Goal: Share content: Share content

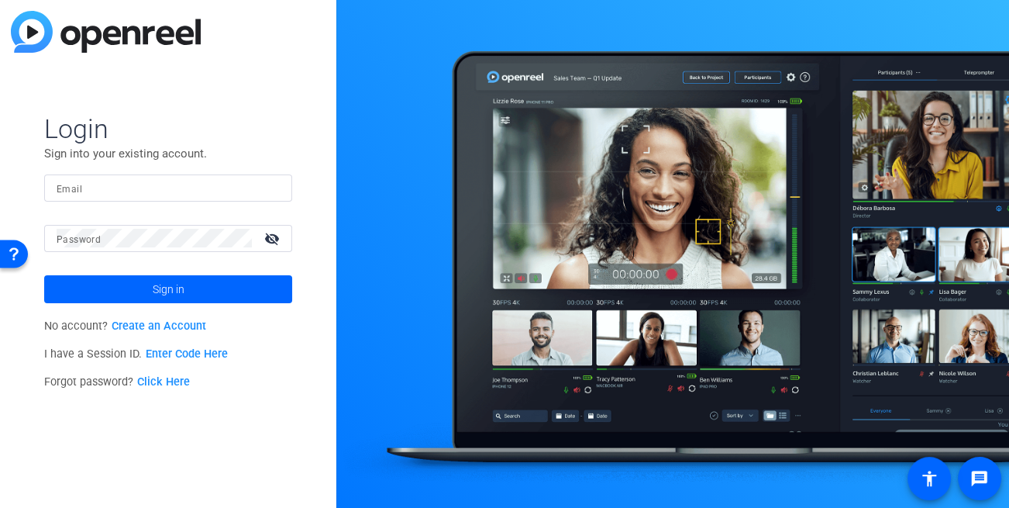
click at [142, 184] on input "Email" at bounding box center [168, 187] width 223 height 19
type input "[EMAIL_ADDRESS][DOMAIN_NAME]"
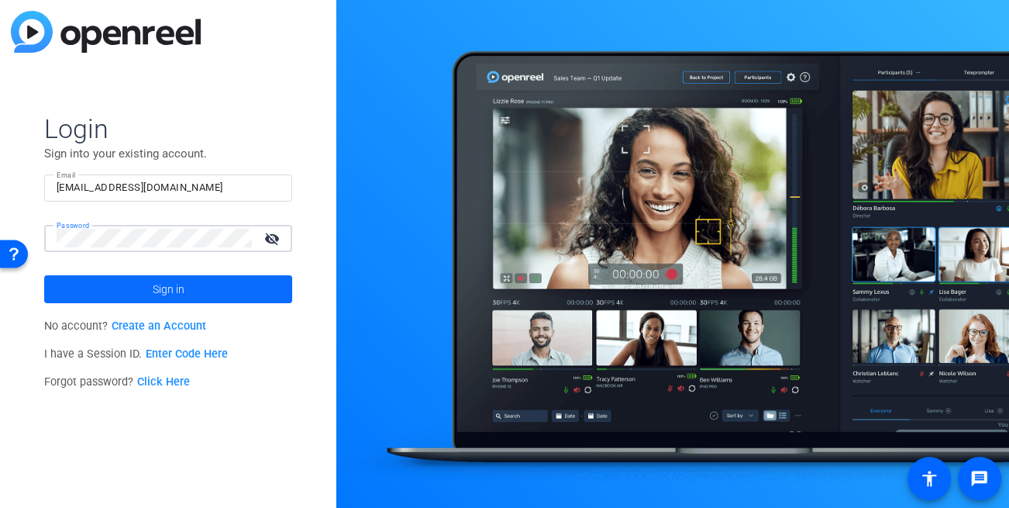
click at [122, 273] on span at bounding box center [168, 289] width 248 height 37
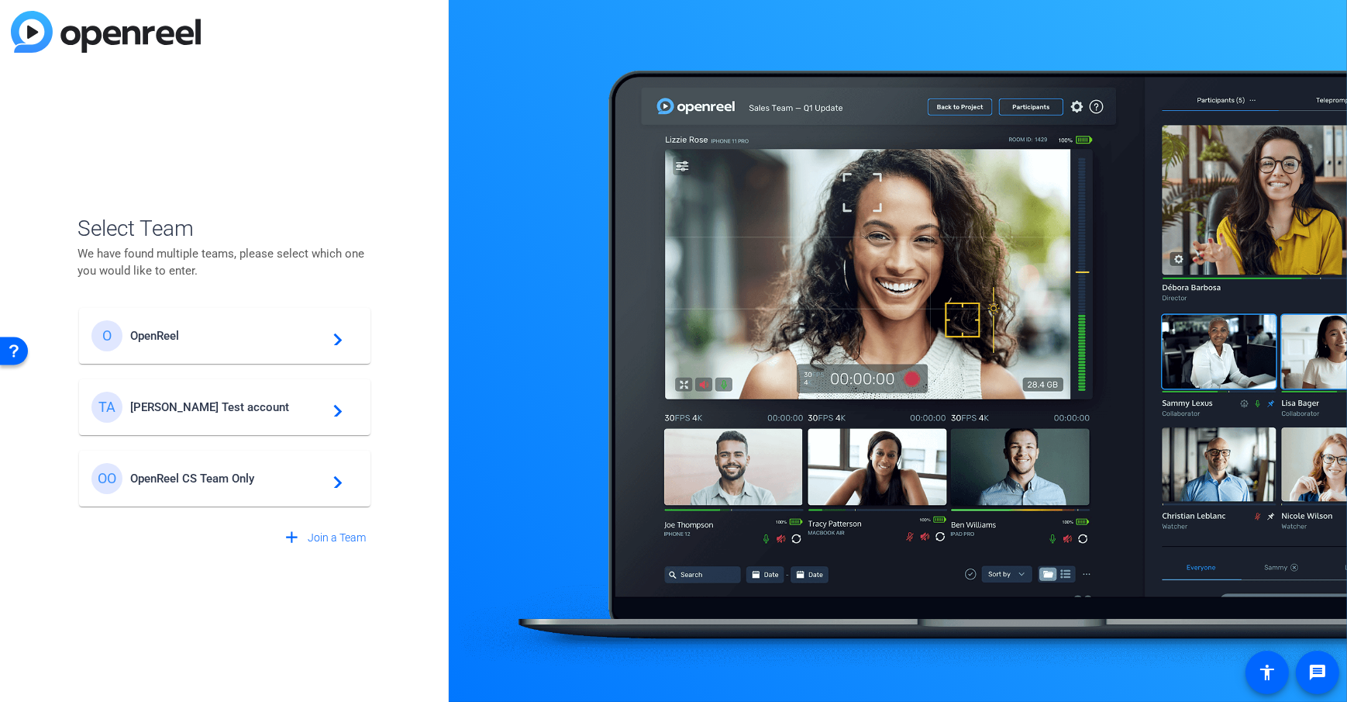
click at [191, 406] on span "[PERSON_NAME] Test account" at bounding box center [227, 407] width 194 height 14
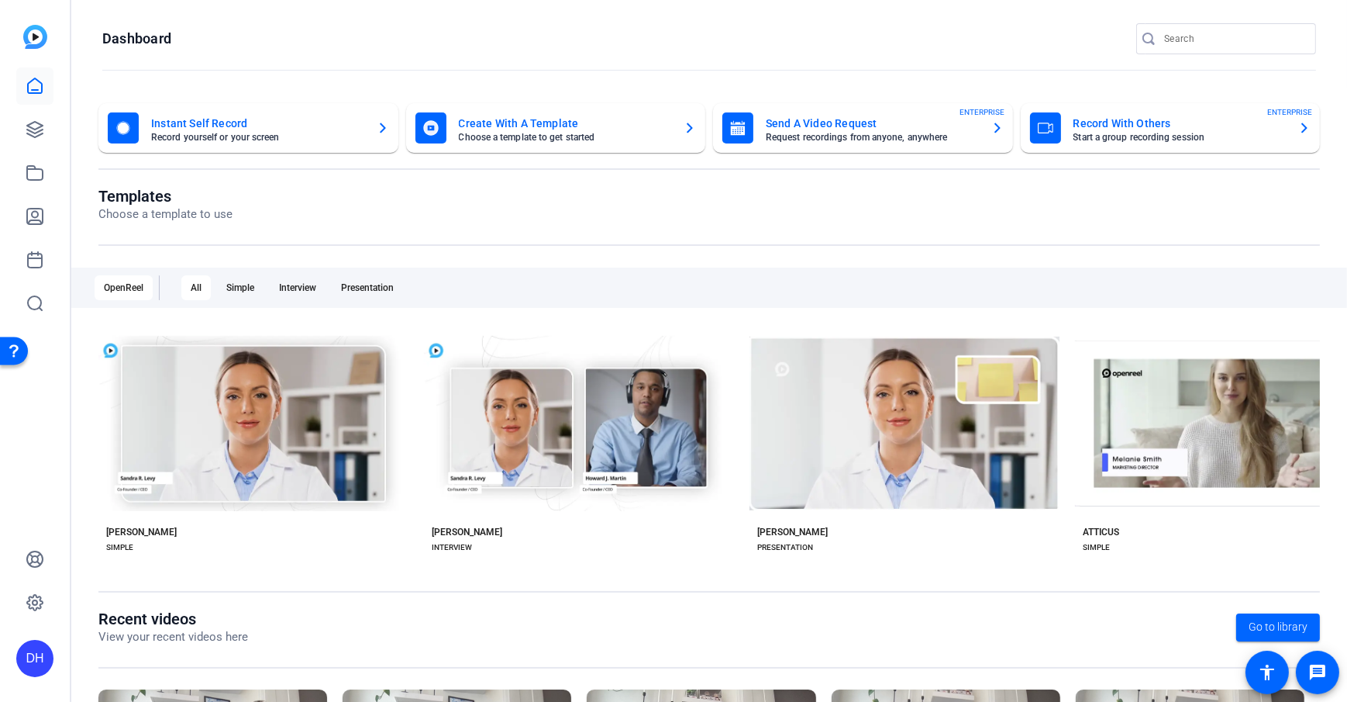
click at [287, 42] on openreel-page-title "Dashboard" at bounding box center [709, 38] width 1214 height 31
click at [509, 219] on openreel-page-title "Templates Choose a template to use" at bounding box center [709, 205] width 1222 height 36
click at [312, 202] on openreel-page-title "Templates Choose a template to use" at bounding box center [709, 205] width 1222 height 36
click at [42, 221] on icon at bounding box center [35, 217] width 16 height 16
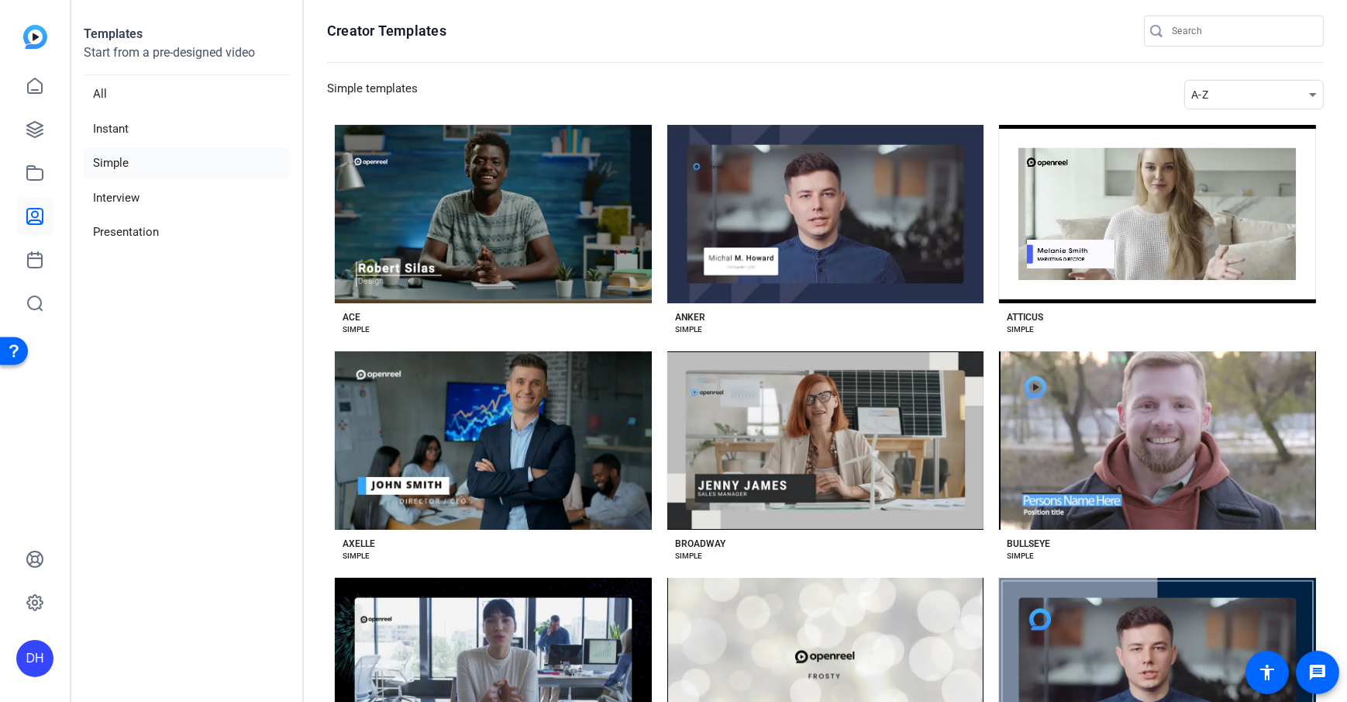
click at [500, 316] on div "ACE SIMPLE" at bounding box center [493, 319] width 317 height 33
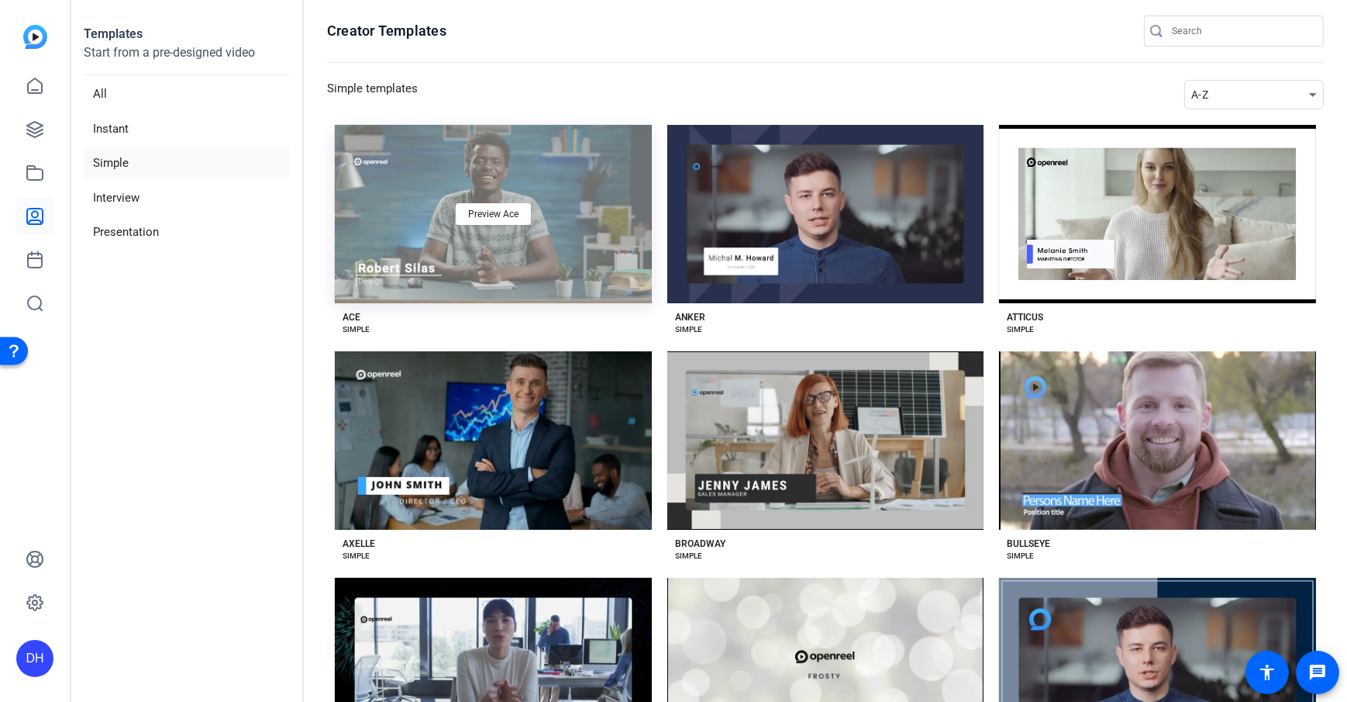
click at [577, 260] on div "Preview Ace" at bounding box center [493, 214] width 317 height 178
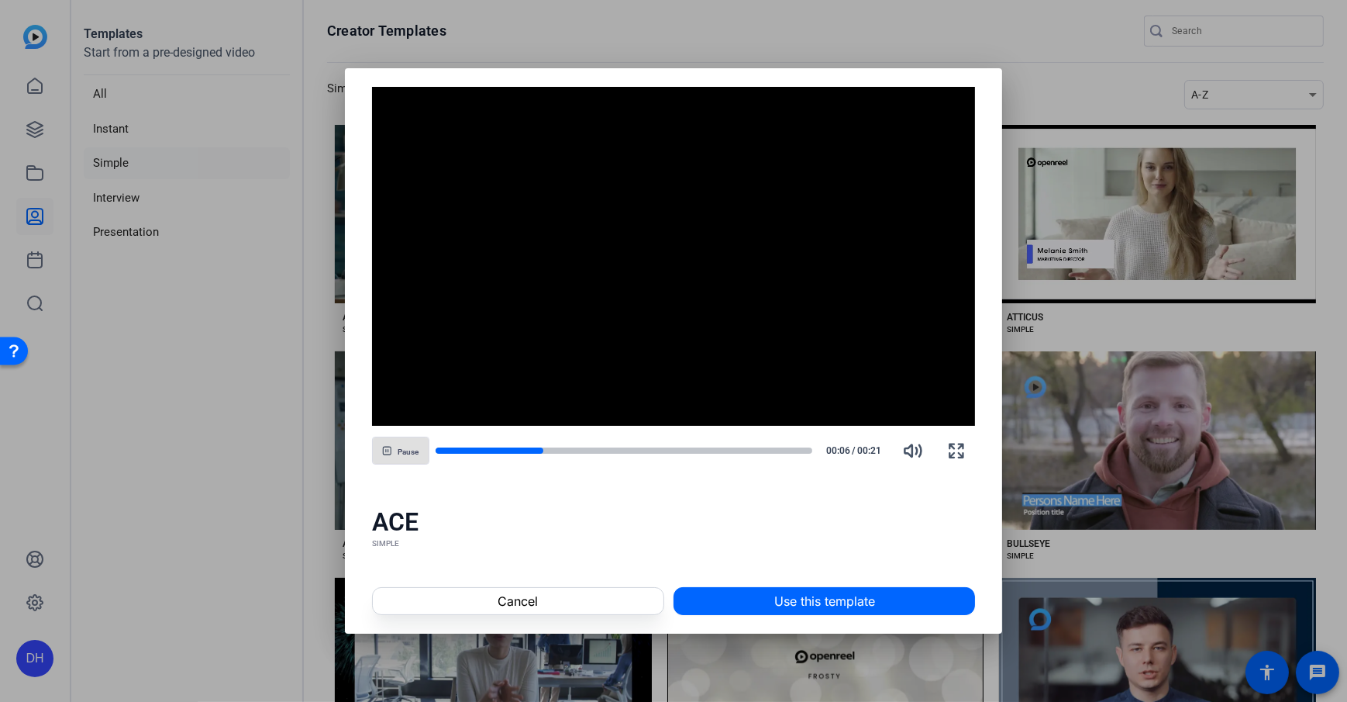
click at [660, 506] on div "ACE" at bounding box center [674, 521] width 604 height 31
click at [733, 506] on div "ACE" at bounding box center [674, 521] width 604 height 31
click at [764, 506] on span at bounding box center [824, 600] width 300 height 37
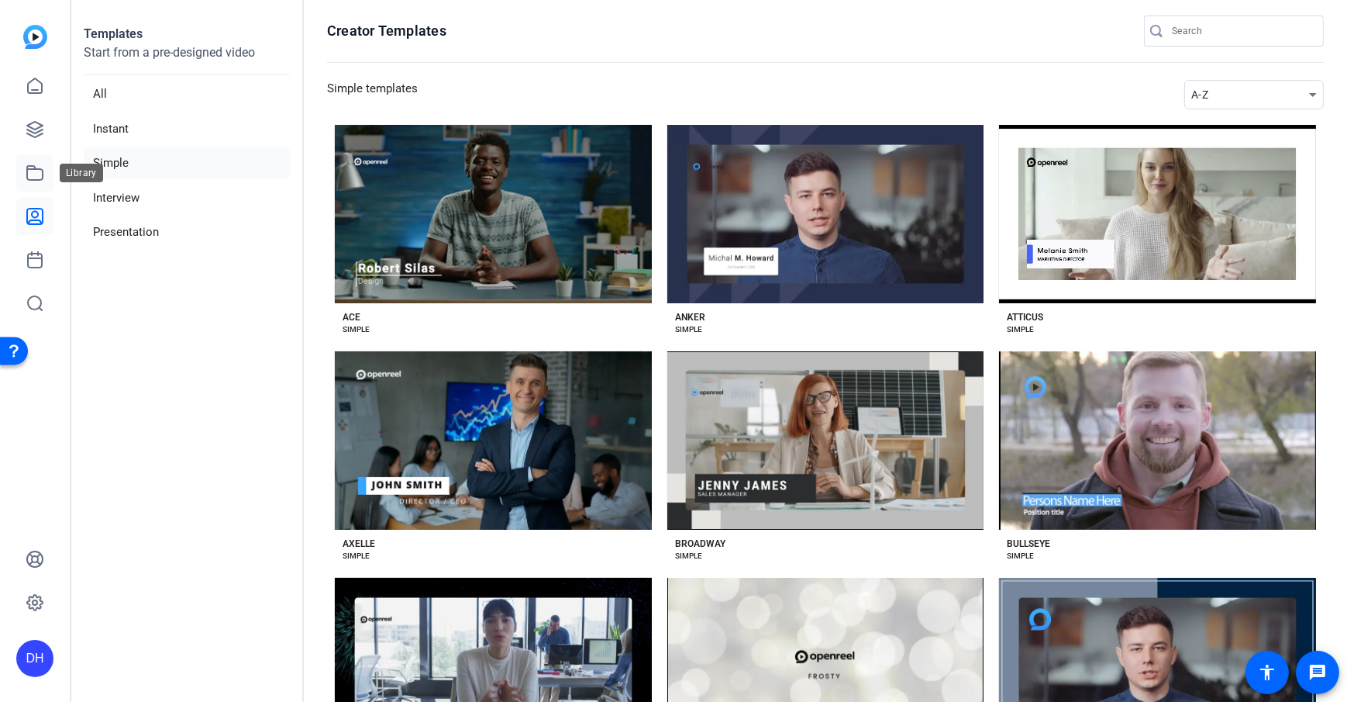
click at [33, 178] on icon at bounding box center [35, 173] width 19 height 19
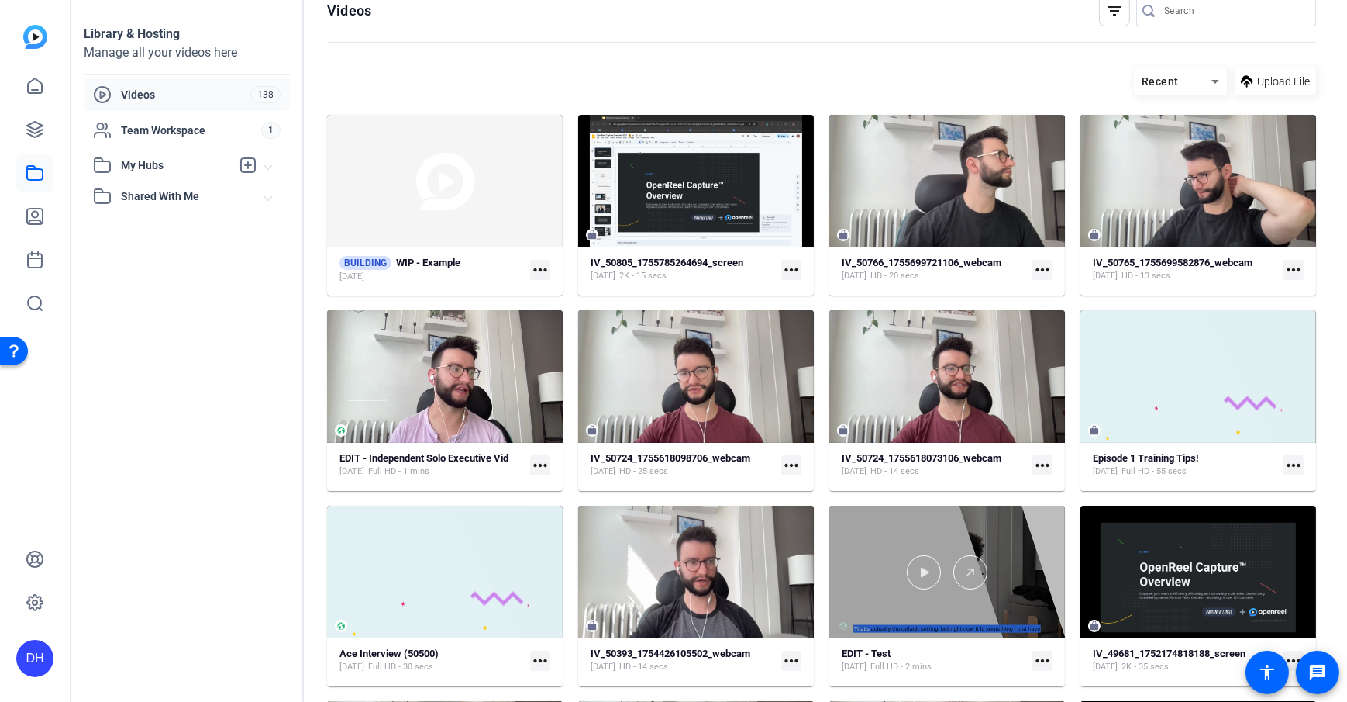
scroll to position [78, 0]
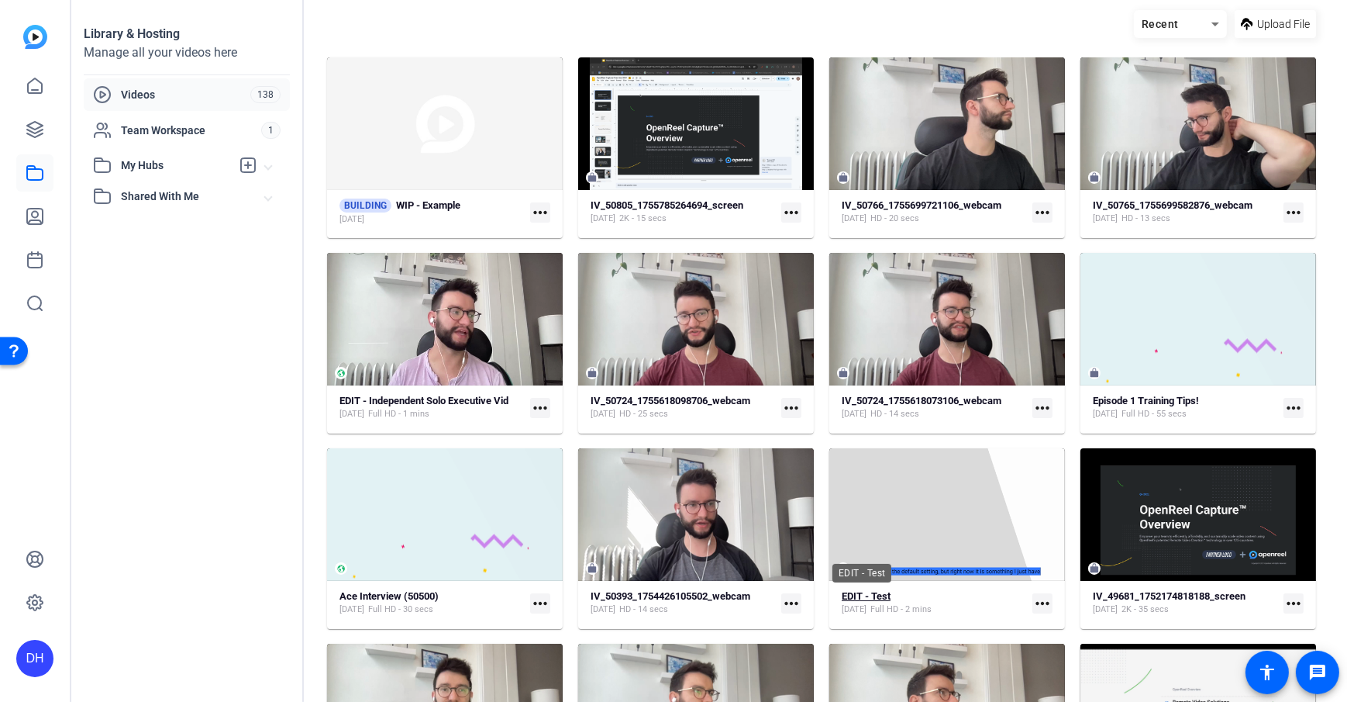
click at [876, 506] on strong "EDIT - Test" at bounding box center [866, 596] width 49 height 12
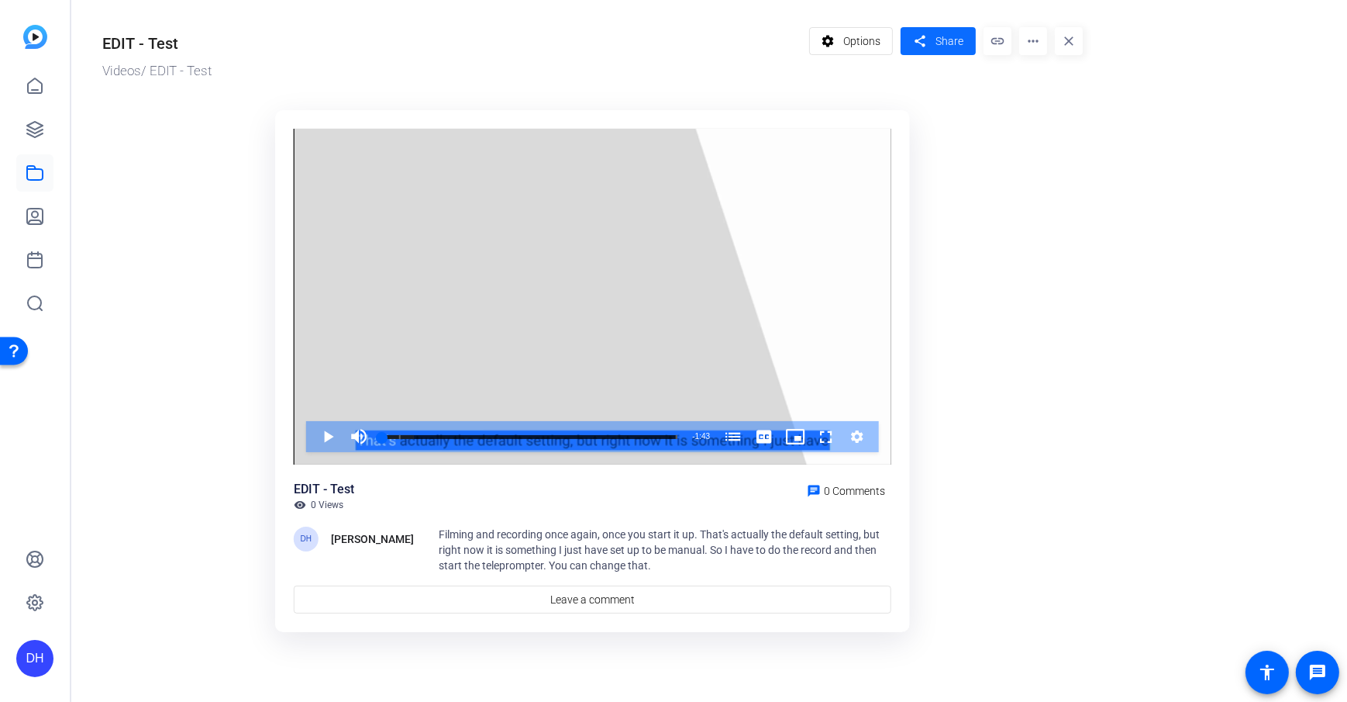
click at [929, 44] on mat-icon "share" at bounding box center [919, 41] width 19 height 21
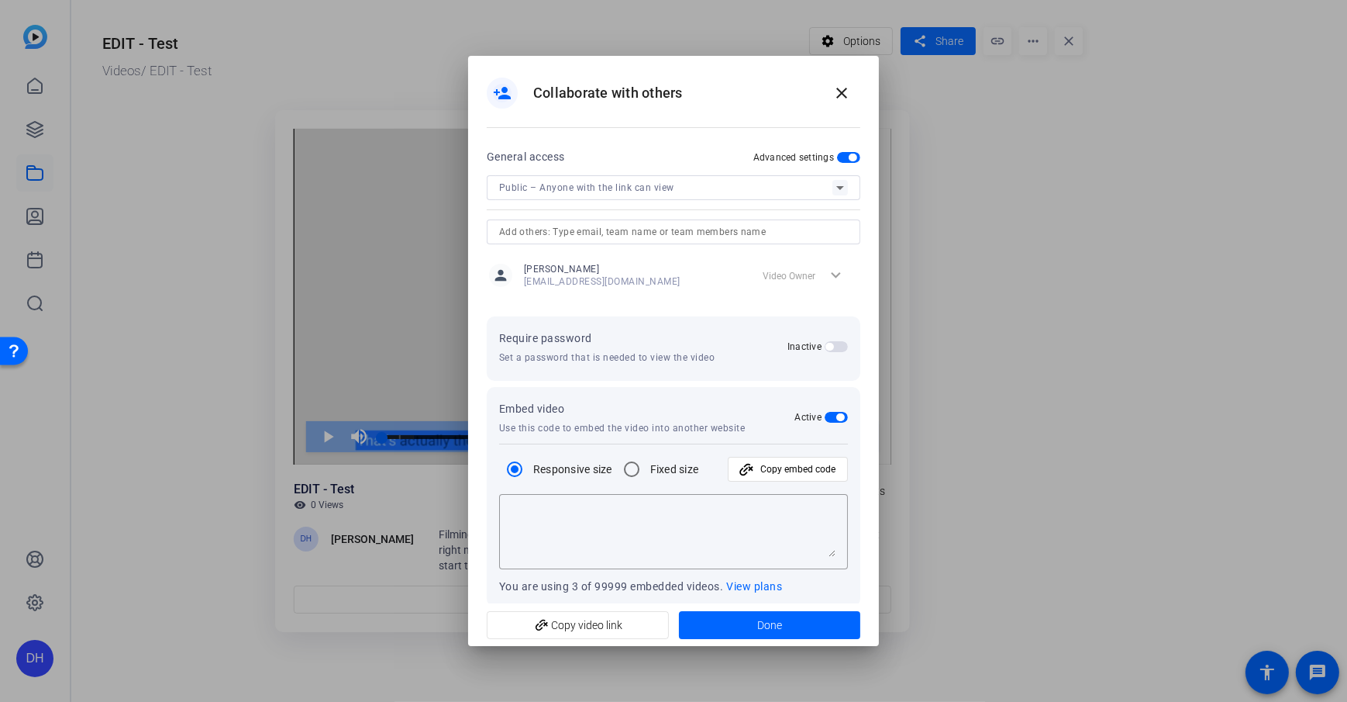
type textarea "<iframe width="100%" height="100%" src="[URL][DOMAIN_NAME]" title="OpenReel Vid…"
click at [766, 197] on div "Public – Anyone with the link can view" at bounding box center [665, 187] width 333 height 19
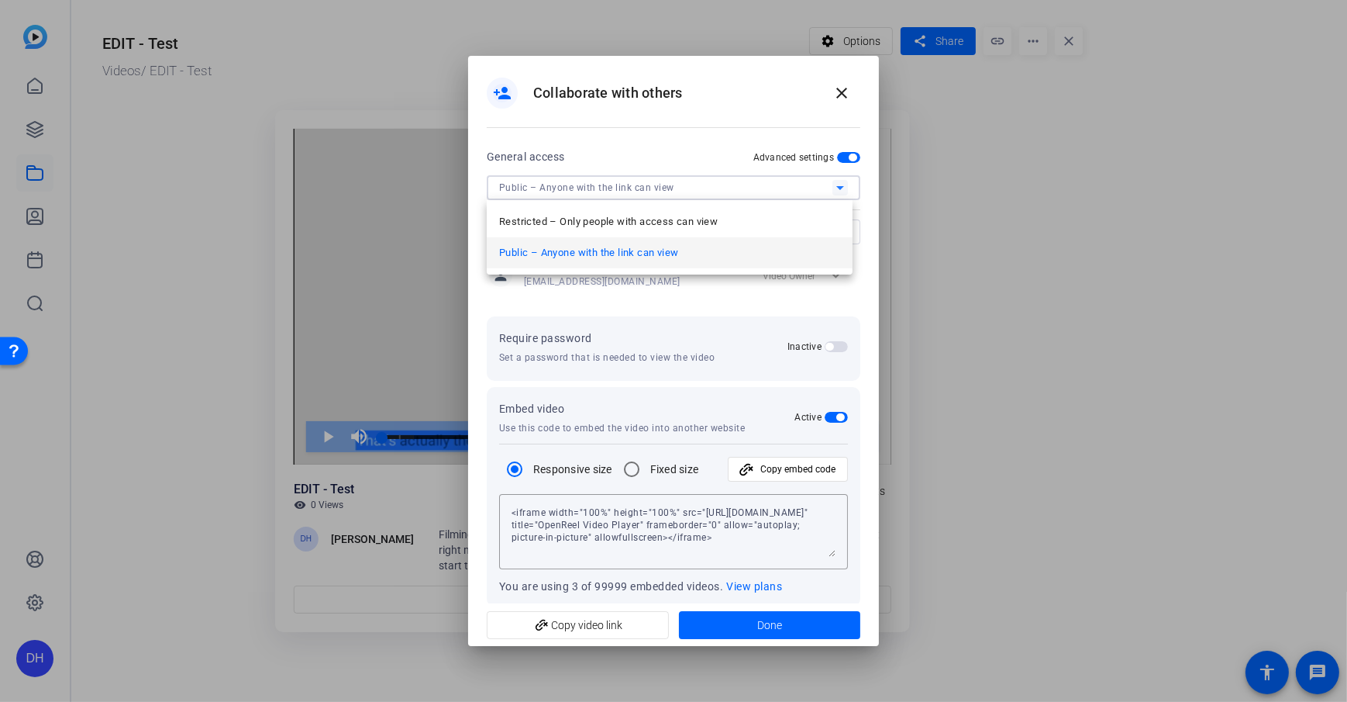
click at [619, 251] on span "Public – Anyone with the link can view" at bounding box center [588, 252] width 179 height 19
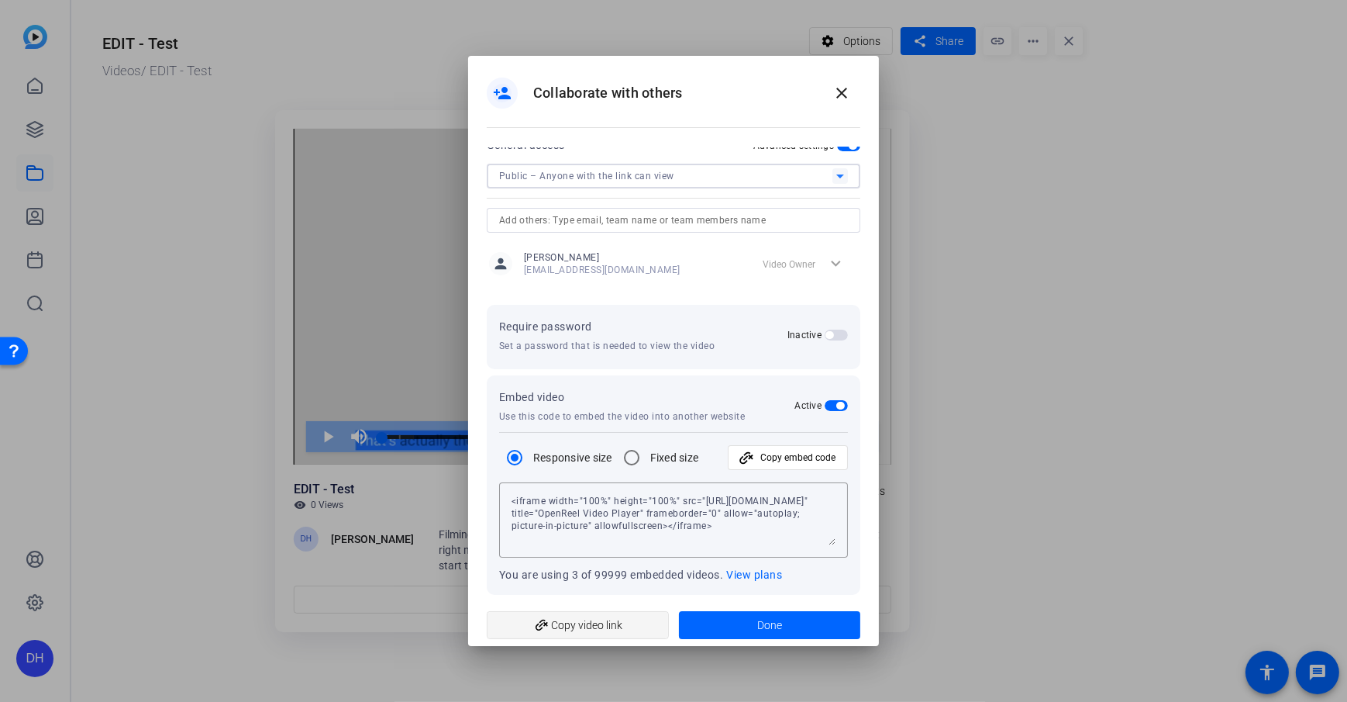
scroll to position [18, 0]
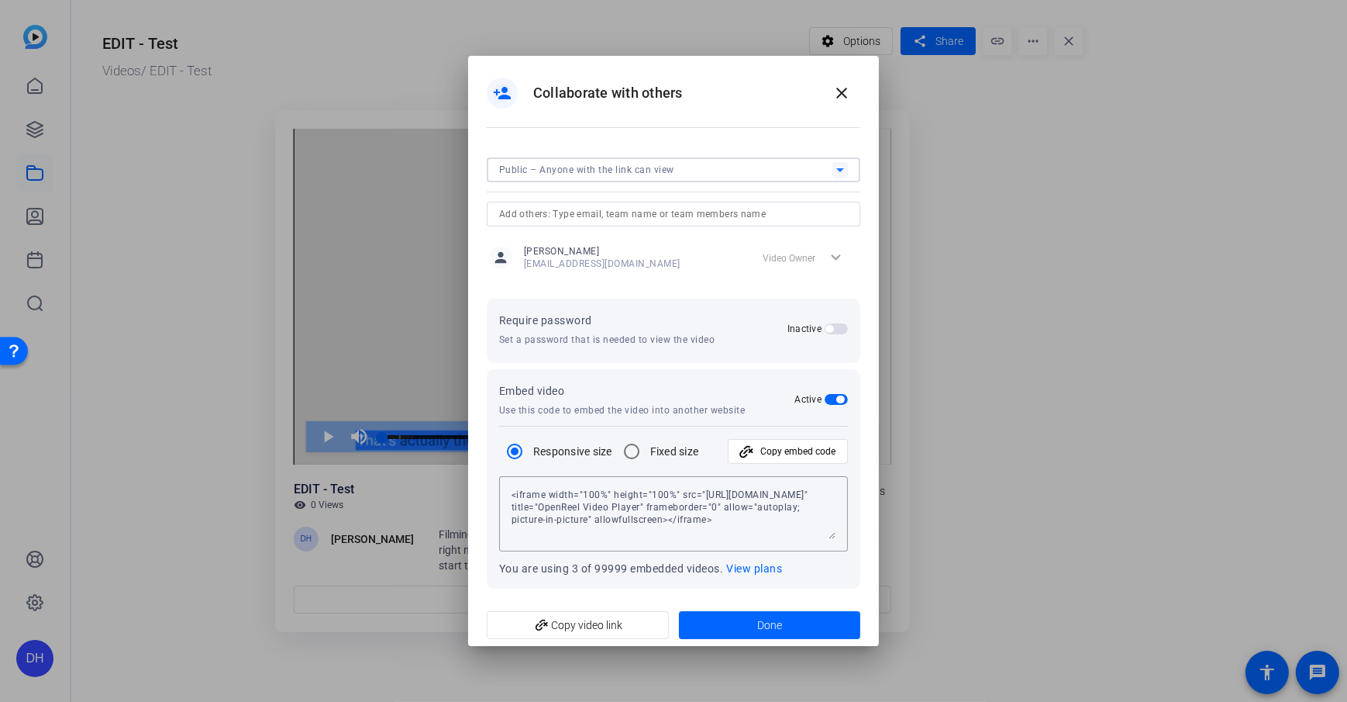
click at [833, 409] on div "Embed video Use this code to embed the video into another website Active" at bounding box center [673, 398] width 349 height 35
click at [831, 404] on span "button" at bounding box center [836, 399] width 23 height 11
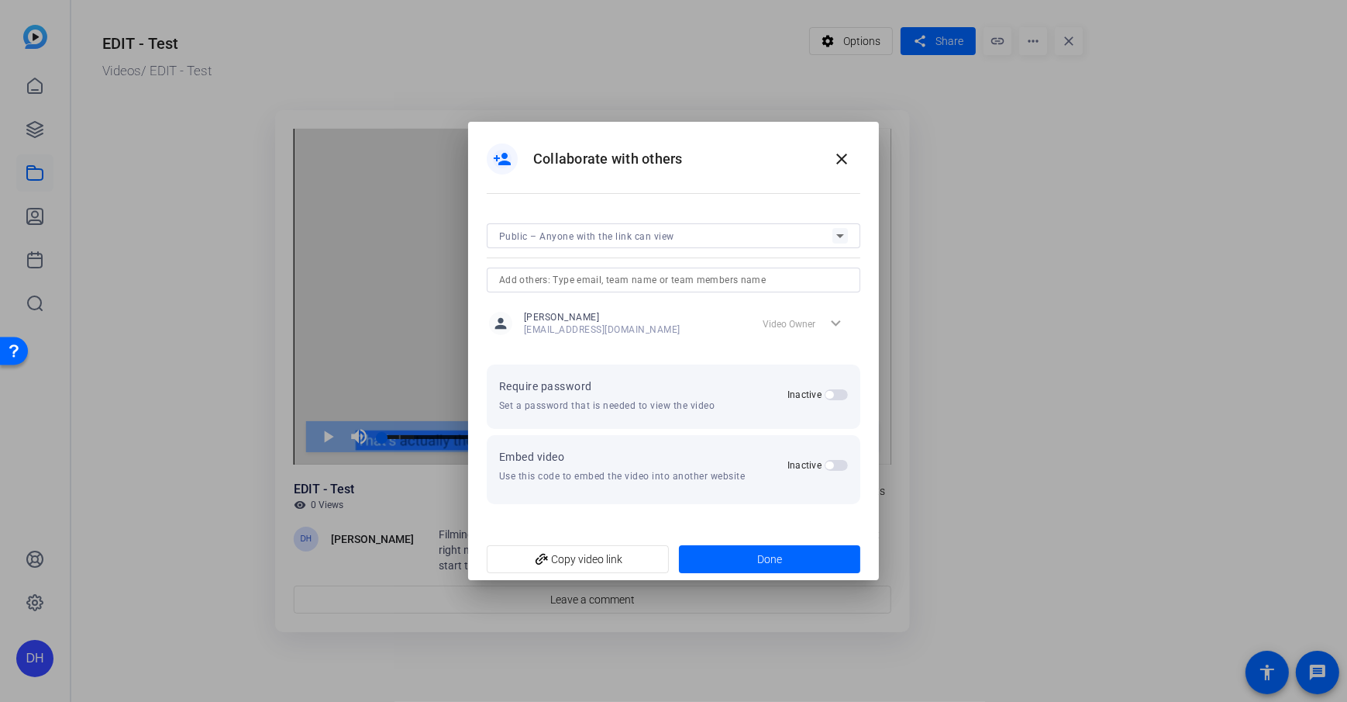
scroll to position [0, 0]
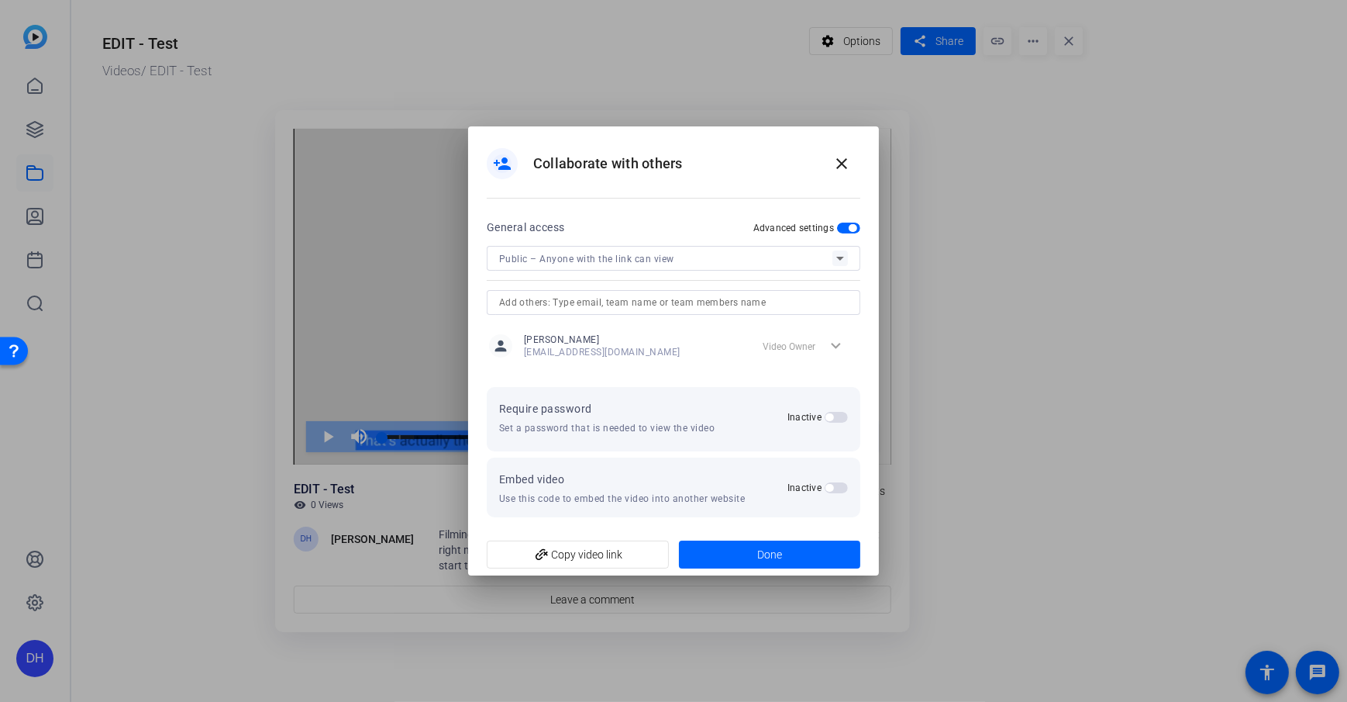
click at [830, 488] on span "button" at bounding box center [830, 488] width 8 height 8
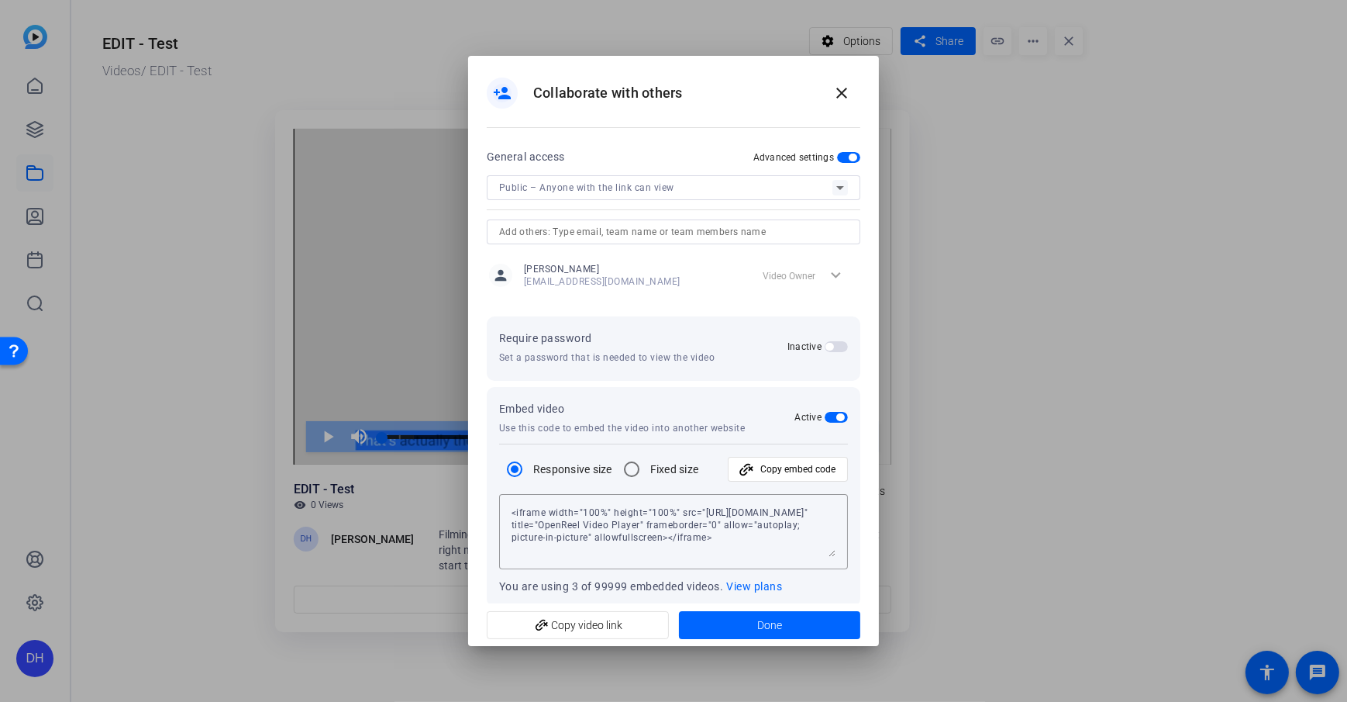
click at [827, 419] on span "button" at bounding box center [836, 417] width 23 height 11
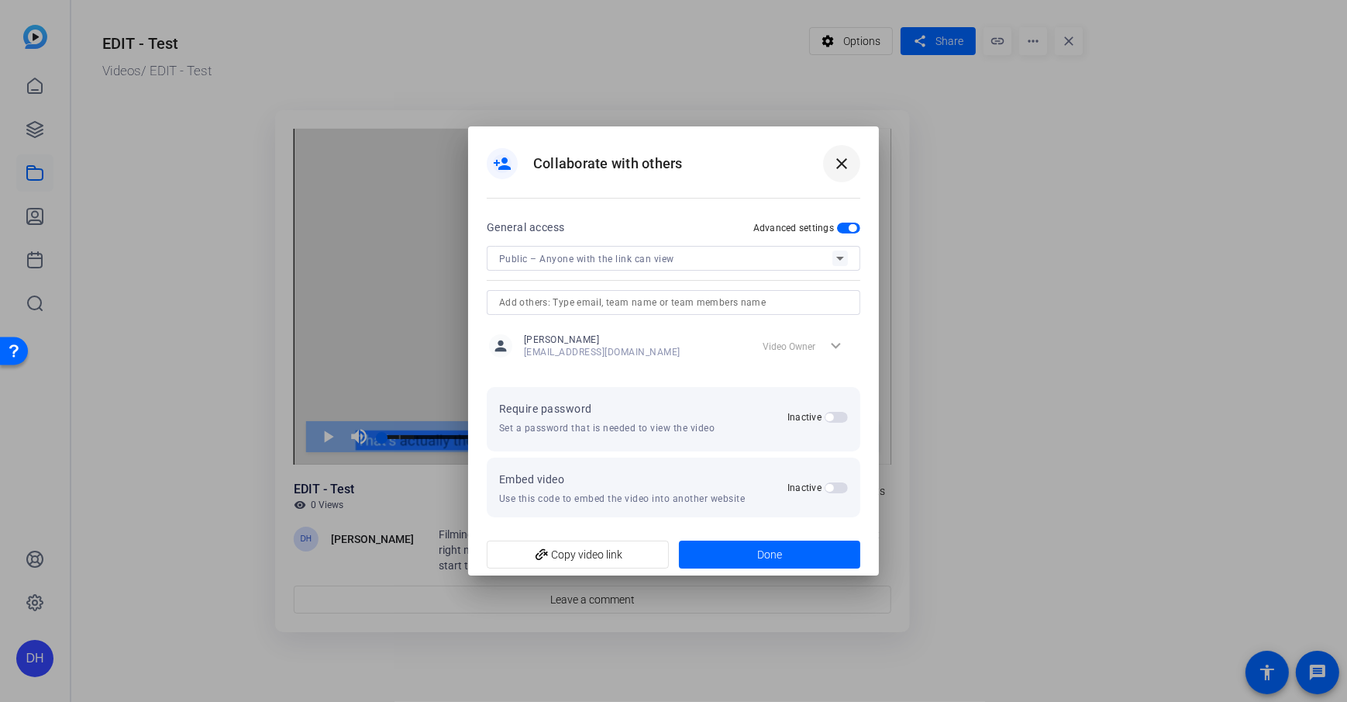
click at [841, 150] on span at bounding box center [841, 163] width 37 height 37
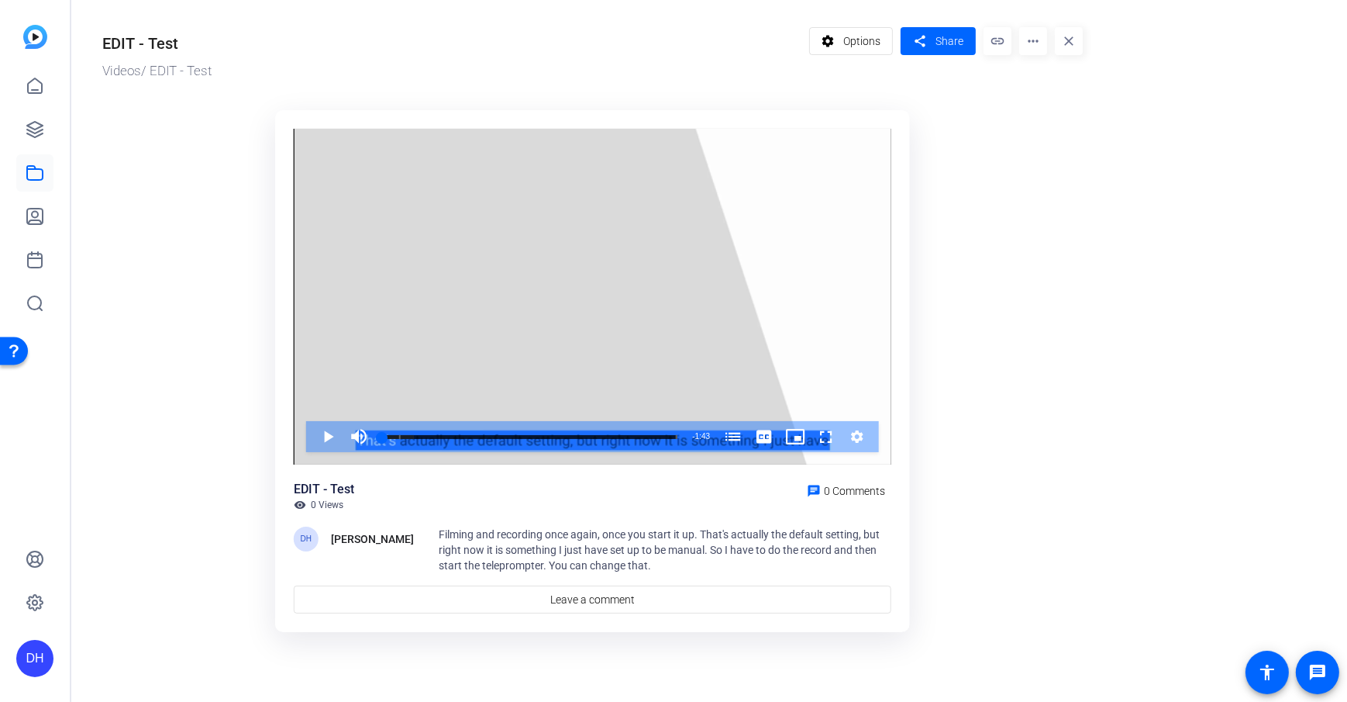
click at [1008, 42] on mat-icon "more_horiz" at bounding box center [1033, 41] width 28 height 28
click at [963, 77] on div at bounding box center [673, 351] width 1347 height 702
click at [953, 31] on span at bounding box center [938, 40] width 75 height 37
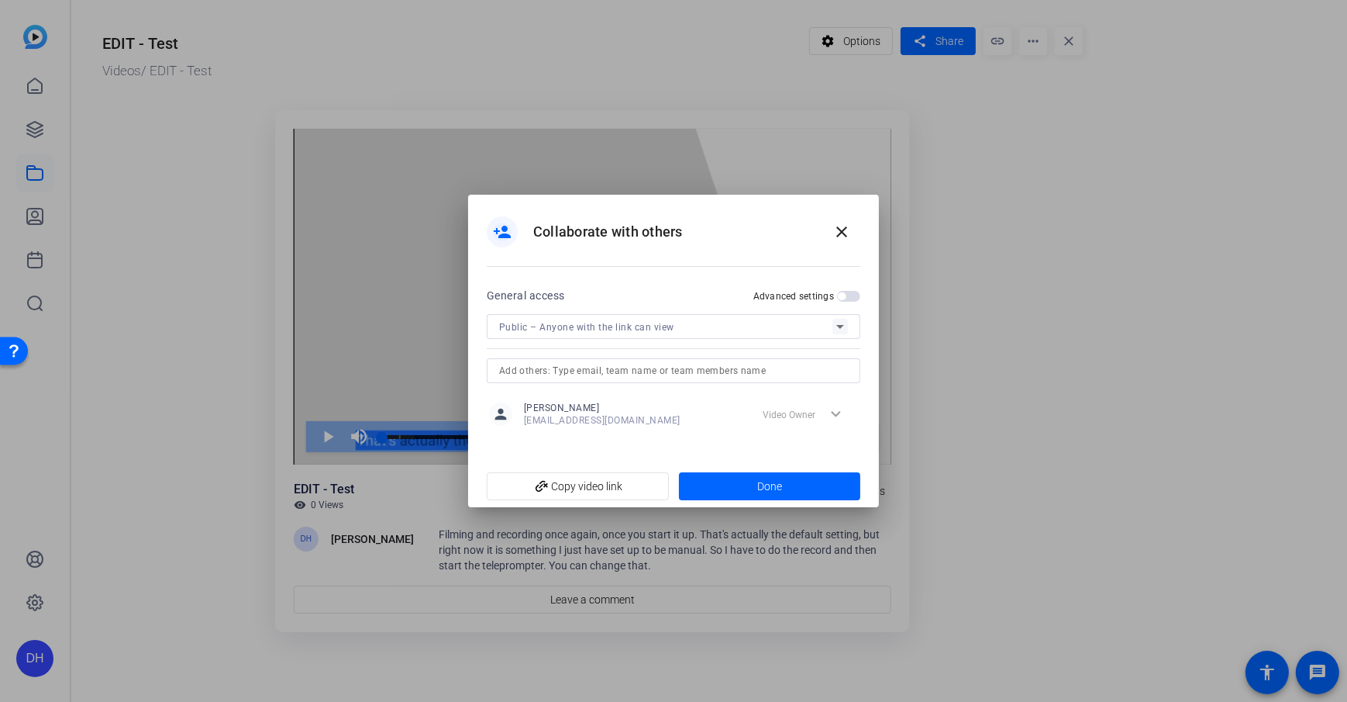
click at [843, 289] on mat-slide-toggle "Advanced settings" at bounding box center [806, 295] width 107 height 19
click at [851, 291] on span "button" at bounding box center [848, 296] width 23 height 11
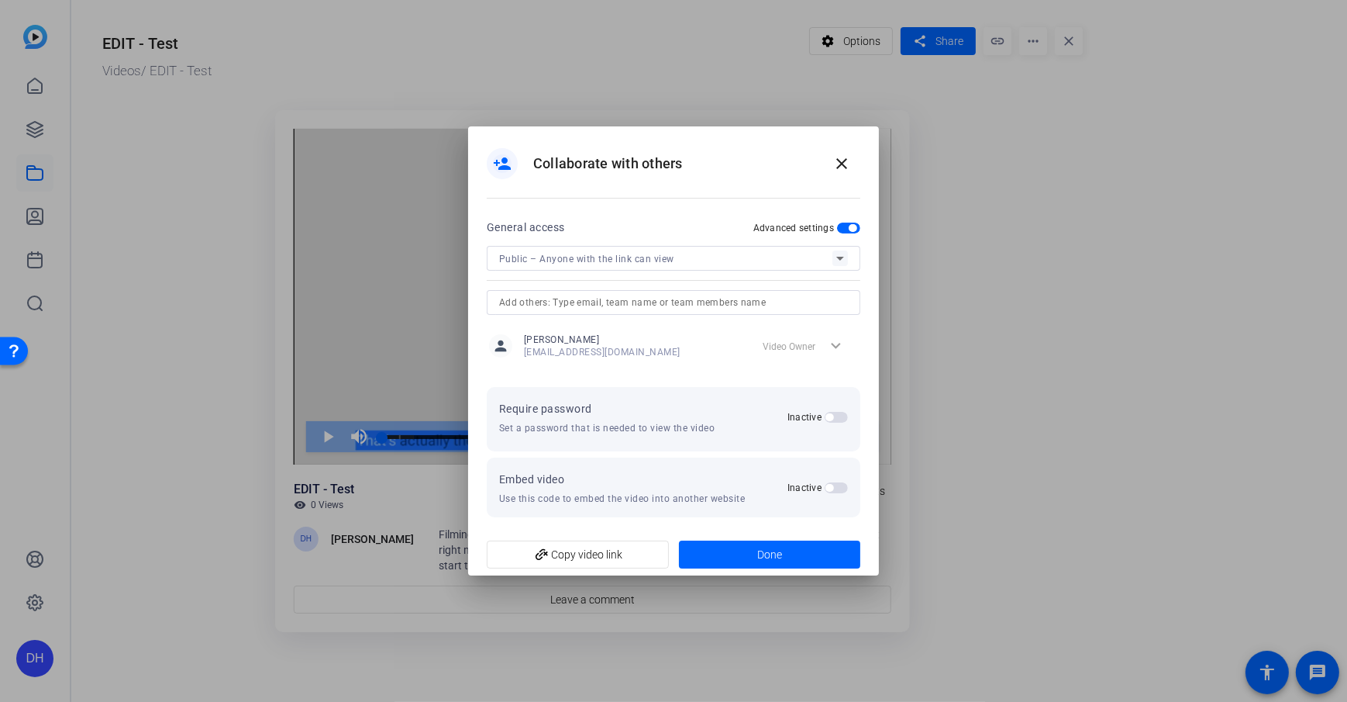
click at [837, 494] on div "Inactive" at bounding box center [818, 487] width 60 height 12
click at [835, 483] on span "button" at bounding box center [836, 487] width 23 height 11
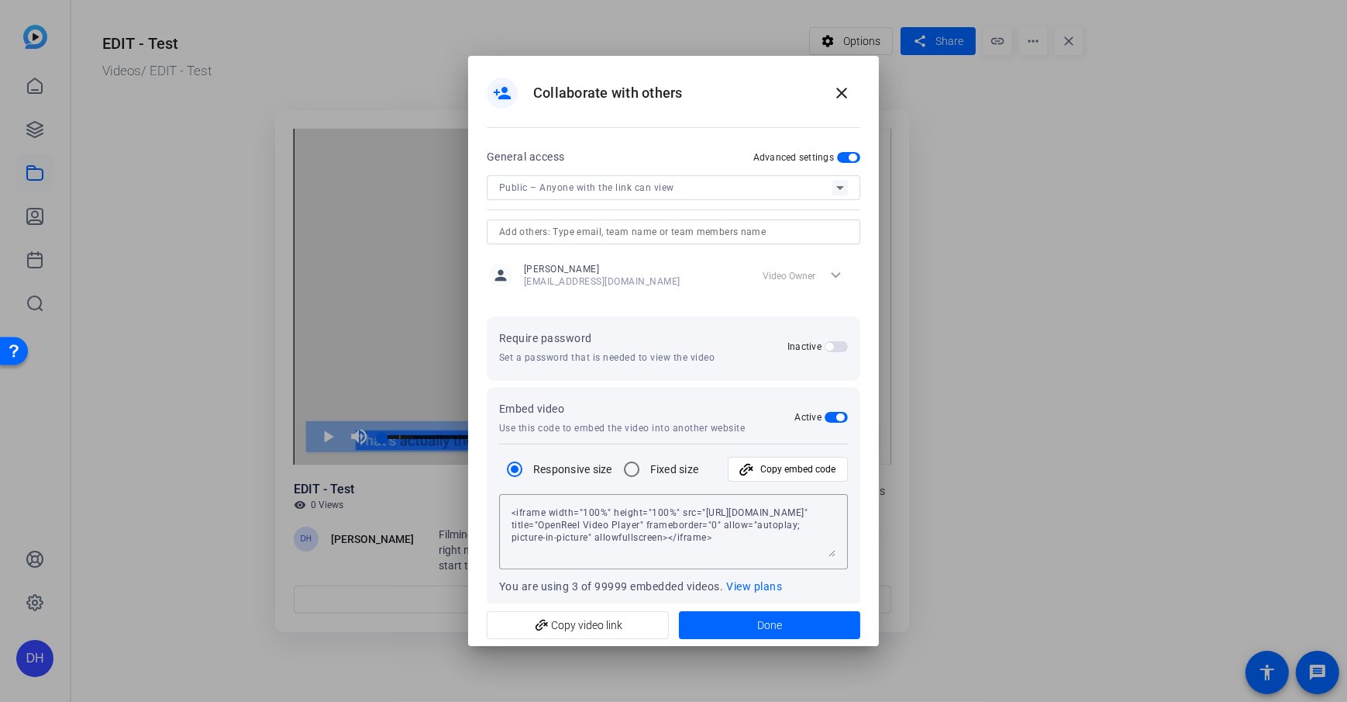
click at [825, 416] on span "button" at bounding box center [836, 417] width 23 height 11
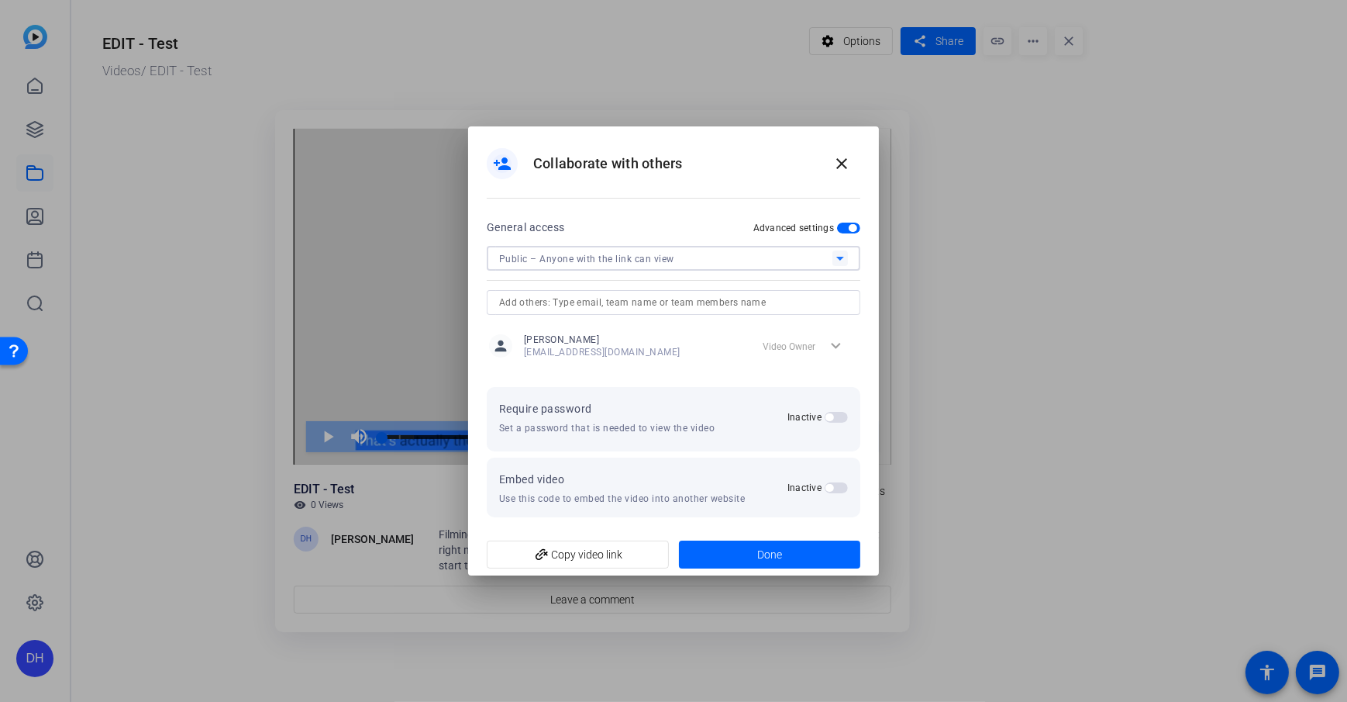
click at [695, 256] on div "Public – Anyone with the link can view" at bounding box center [665, 258] width 333 height 19
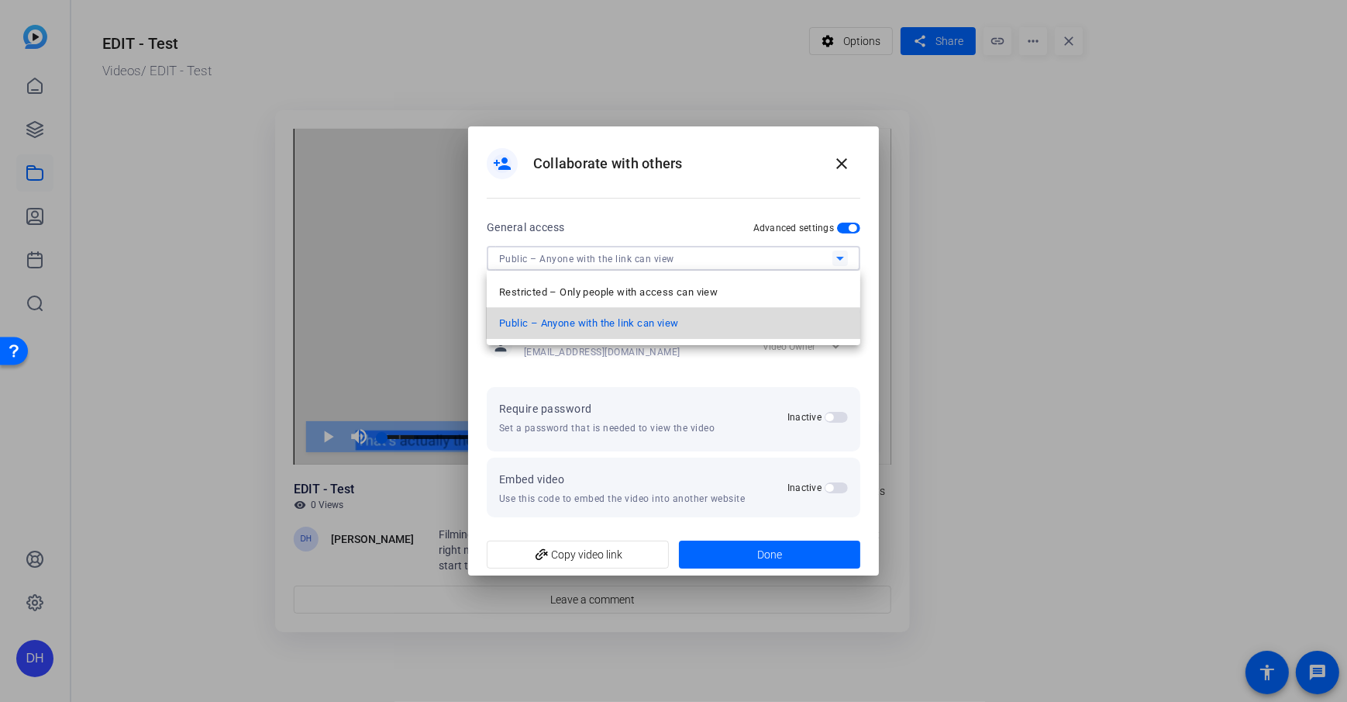
click at [643, 328] on span "Public – Anyone with the link can view" at bounding box center [588, 323] width 179 height 19
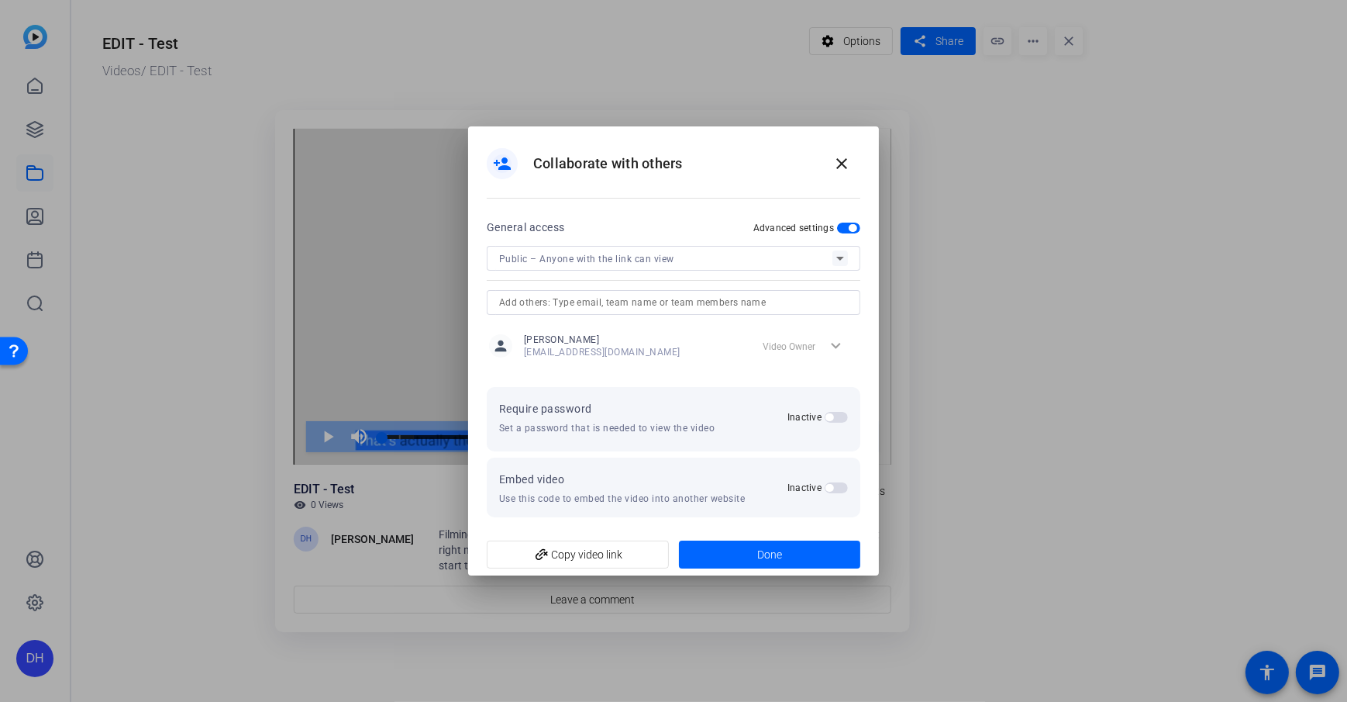
click at [840, 417] on span "button" at bounding box center [836, 417] width 23 height 11
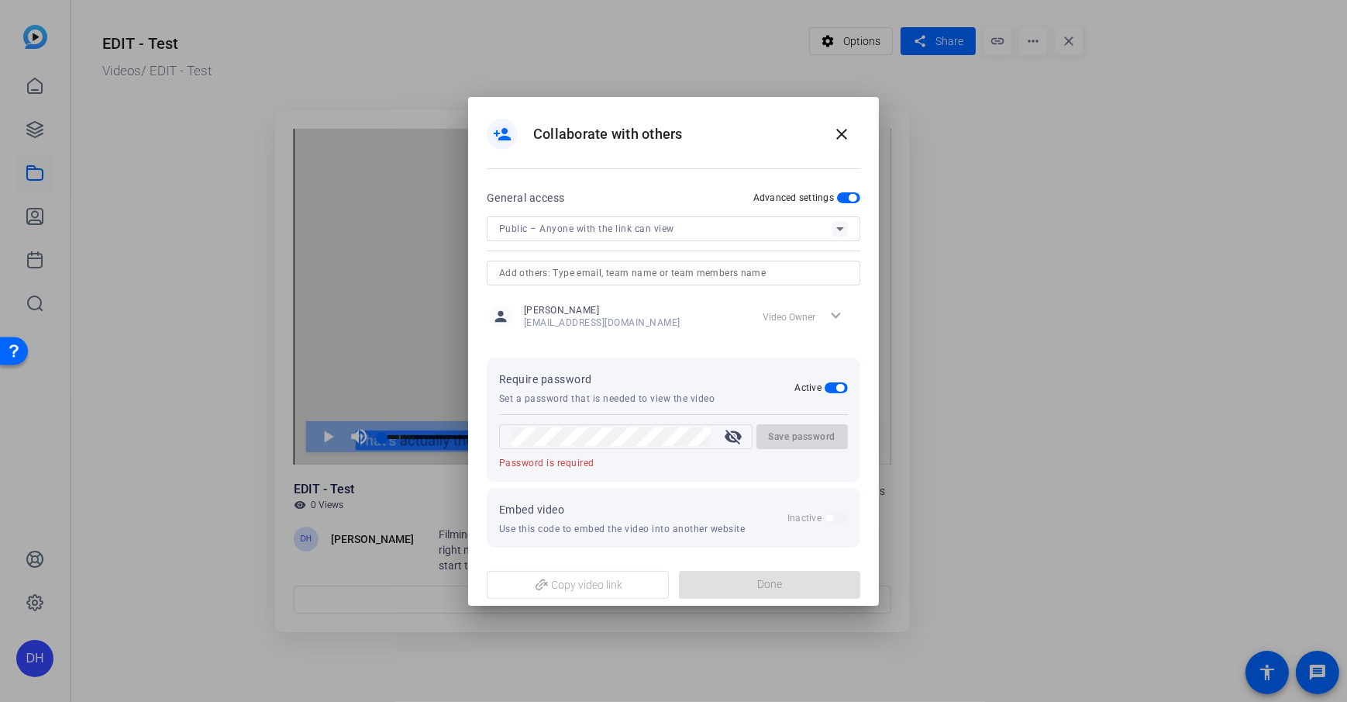
click at [653, 150] on div "person_add Collaborate with others close" at bounding box center [674, 133] width 374 height 37
click at [846, 130] on mat-icon "close" at bounding box center [842, 134] width 19 height 19
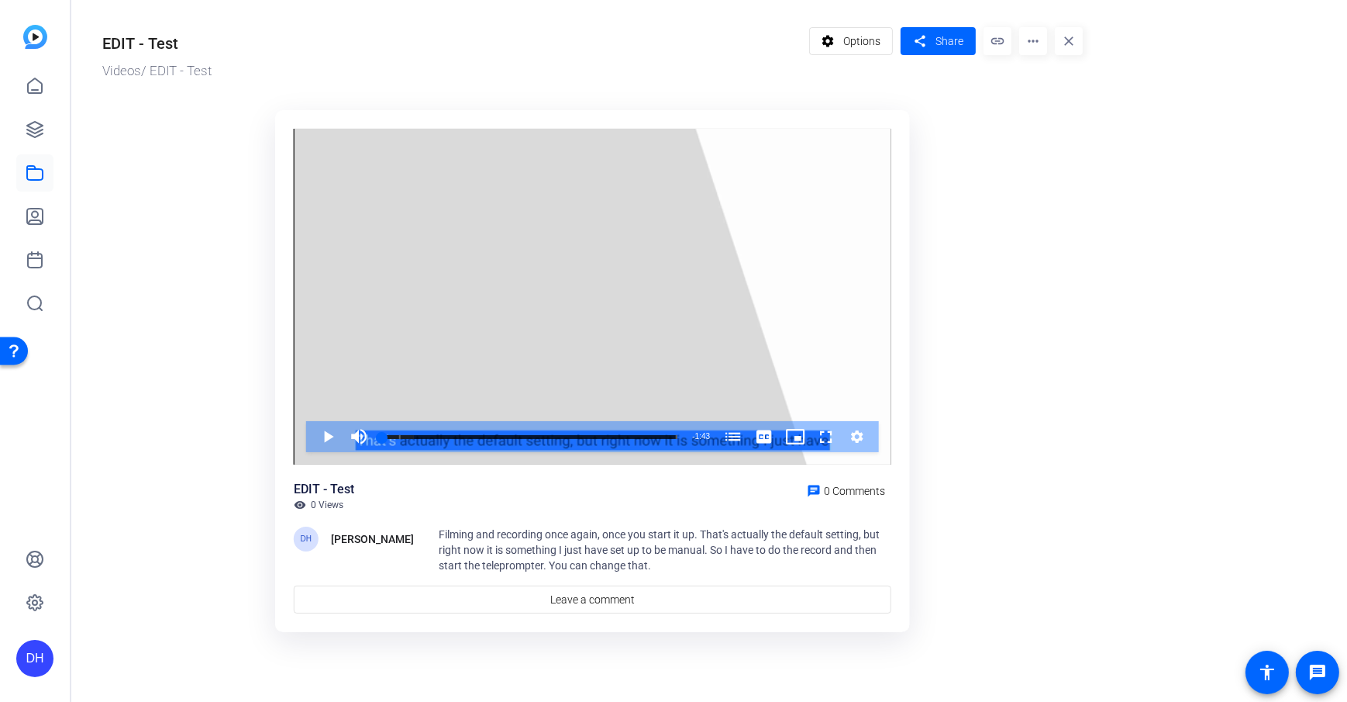
click at [1008, 41] on mat-icon "more_horiz" at bounding box center [1033, 41] width 28 height 28
click at [1006, 165] on div at bounding box center [673, 351] width 1347 height 702
click at [43, 95] on link at bounding box center [34, 85] width 37 height 37
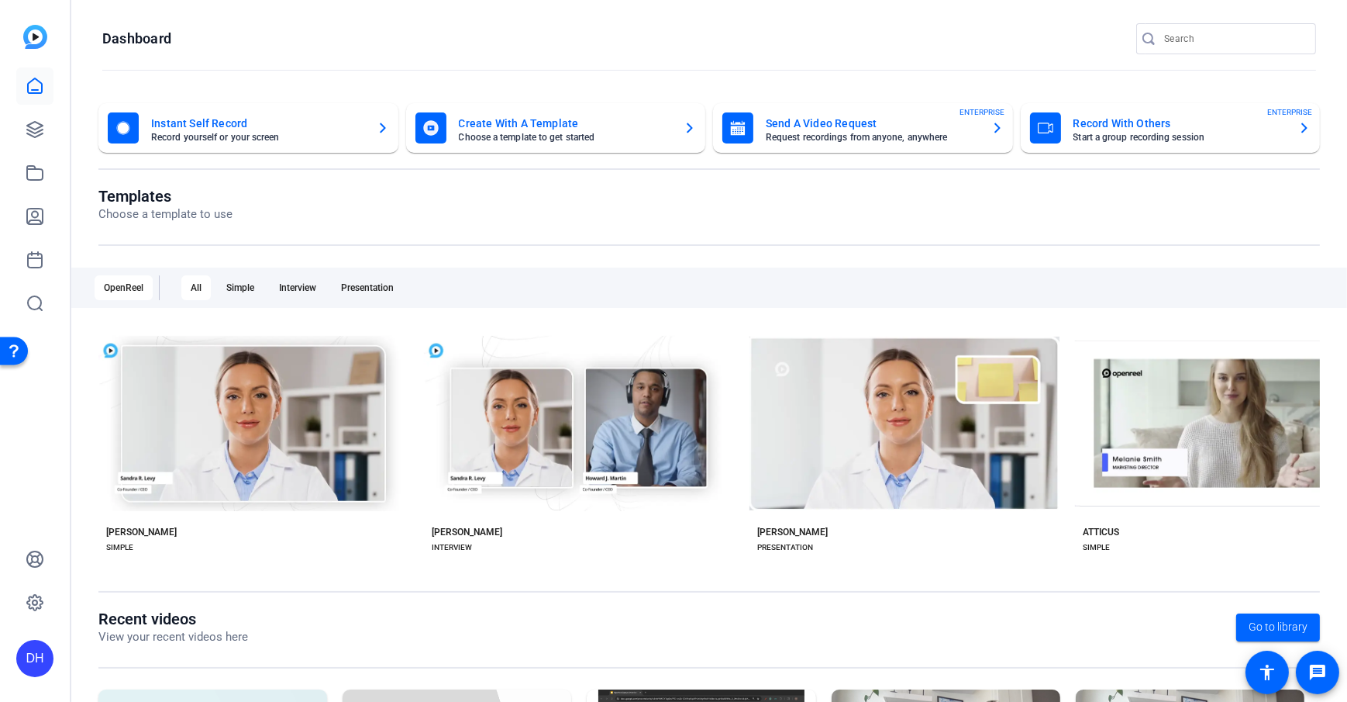
click at [35, 506] on div "DH" at bounding box center [34, 658] width 37 height 37
click at [196, 506] on mat-icon "logout" at bounding box center [205, 635] width 19 height 19
